Goal: Transaction & Acquisition: Purchase product/service

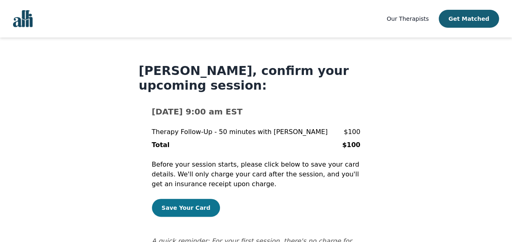
click at [168, 210] on button "Save Your Card" at bounding box center [186, 208] width 68 height 18
